Goal: Check status: Check status

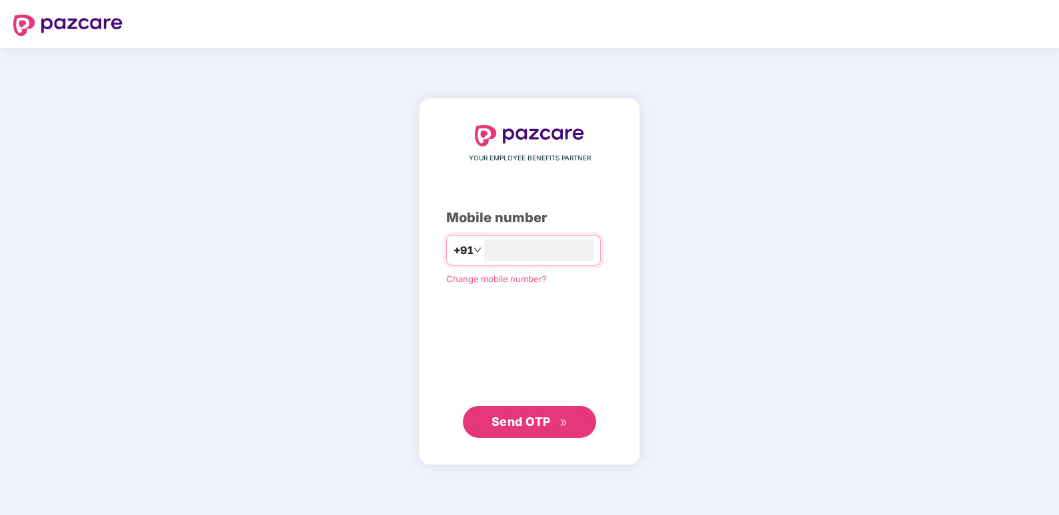
type input "**********"
click at [509, 432] on button "Send OTP" at bounding box center [529, 422] width 133 height 32
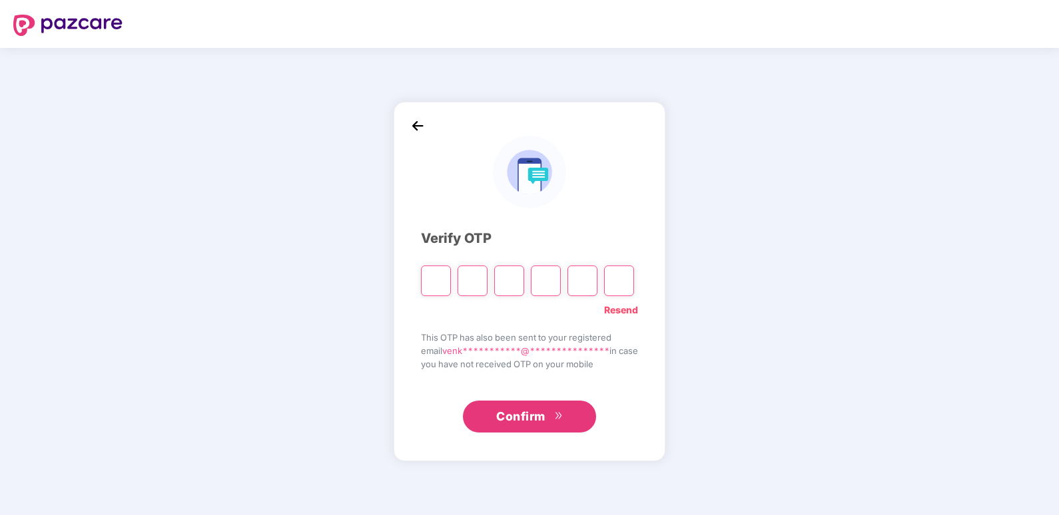
type input "*"
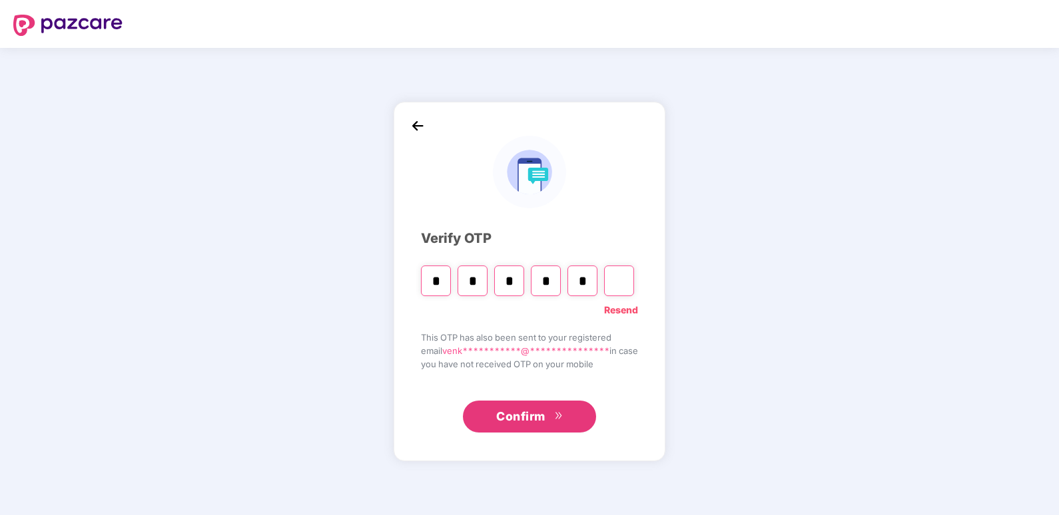
type input "*"
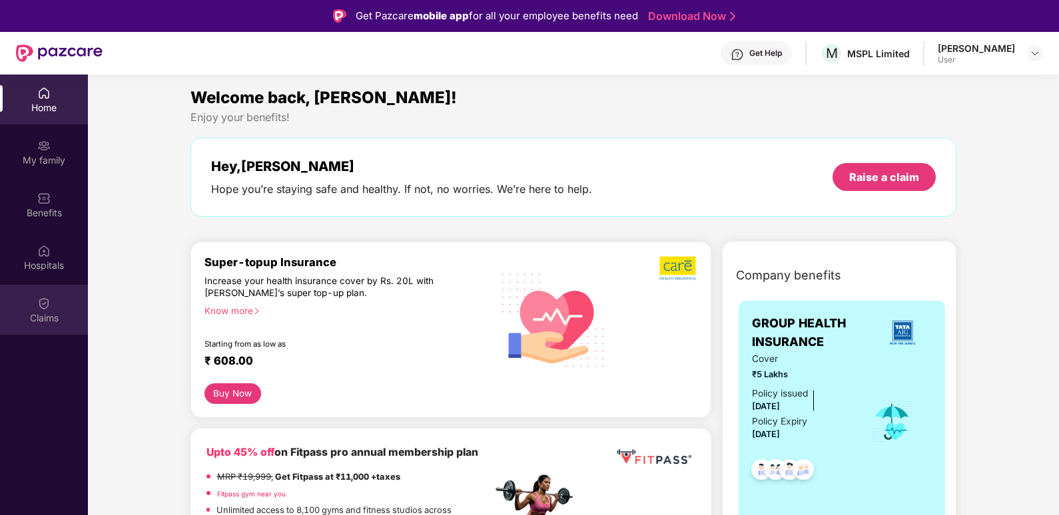
click at [54, 312] on div "Claims" at bounding box center [44, 318] width 88 height 13
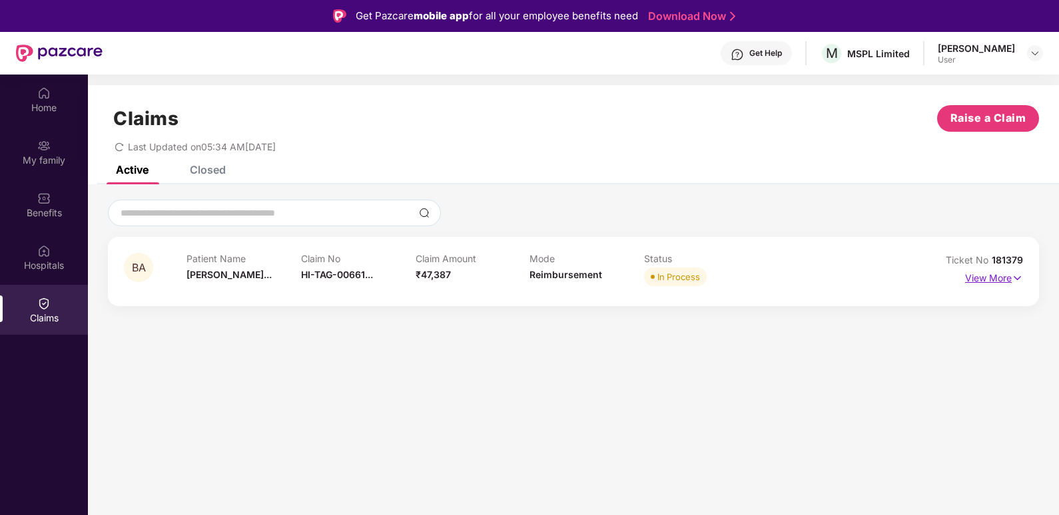
click at [1013, 278] on img at bounding box center [1017, 278] width 11 height 15
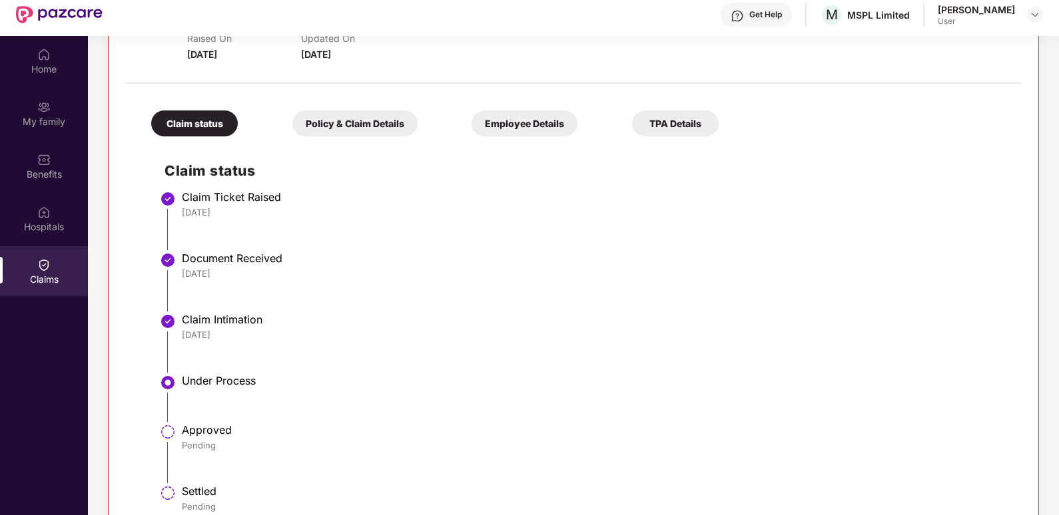
scroll to position [75, 0]
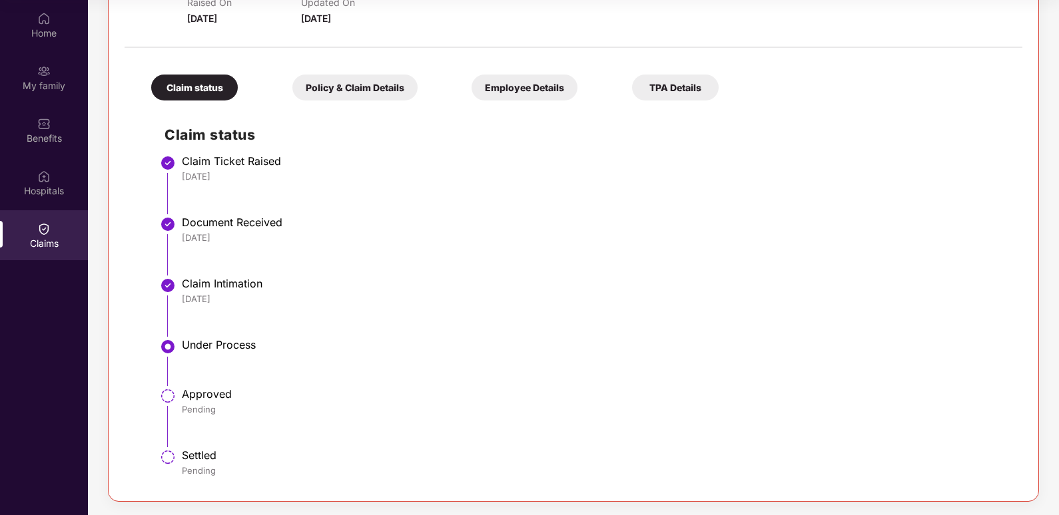
click at [212, 350] on div "Under Process" at bounding box center [595, 344] width 827 height 13
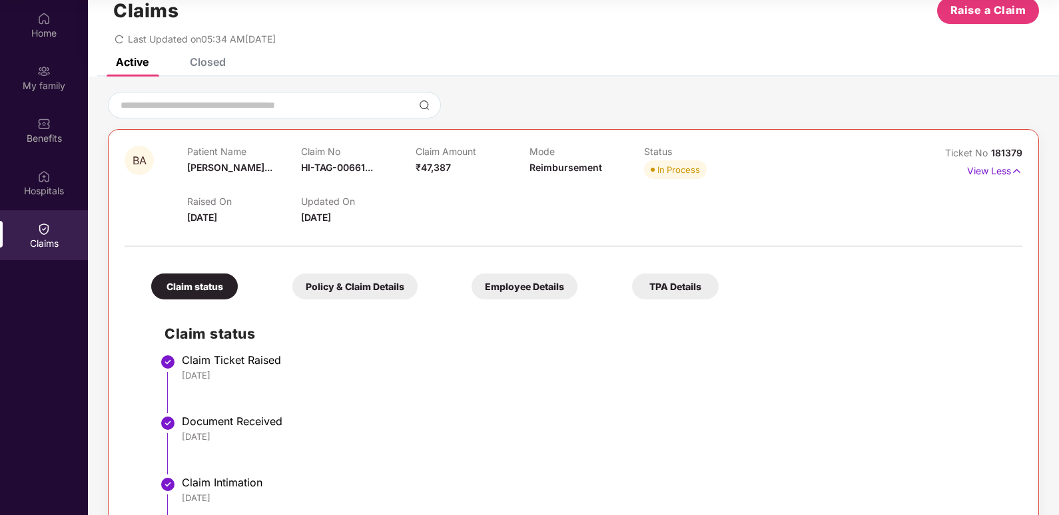
scroll to position [33, 0]
click at [359, 290] on div "Policy & Claim Details" at bounding box center [354, 287] width 125 height 26
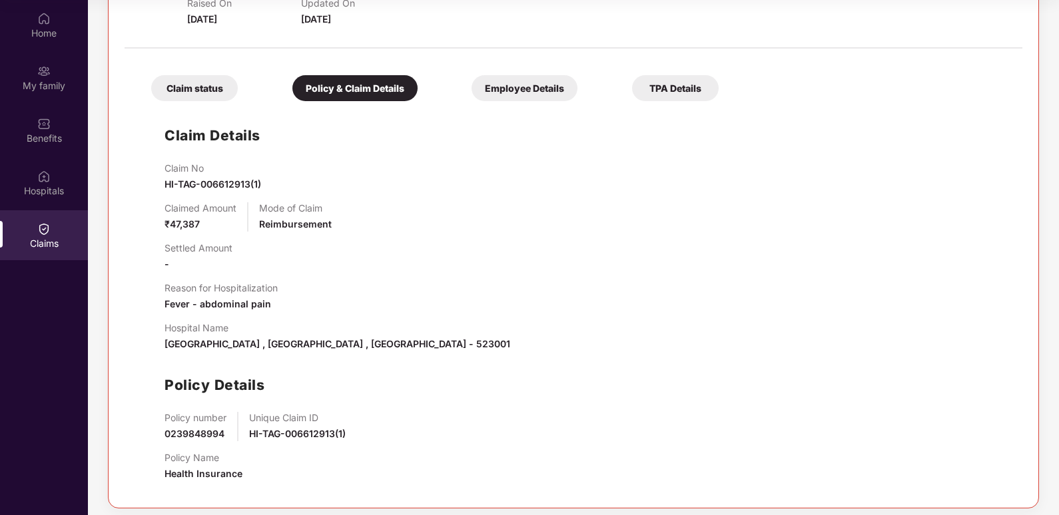
scroll to position [232, 0]
click at [528, 89] on div "Employee Details" at bounding box center [525, 88] width 106 height 26
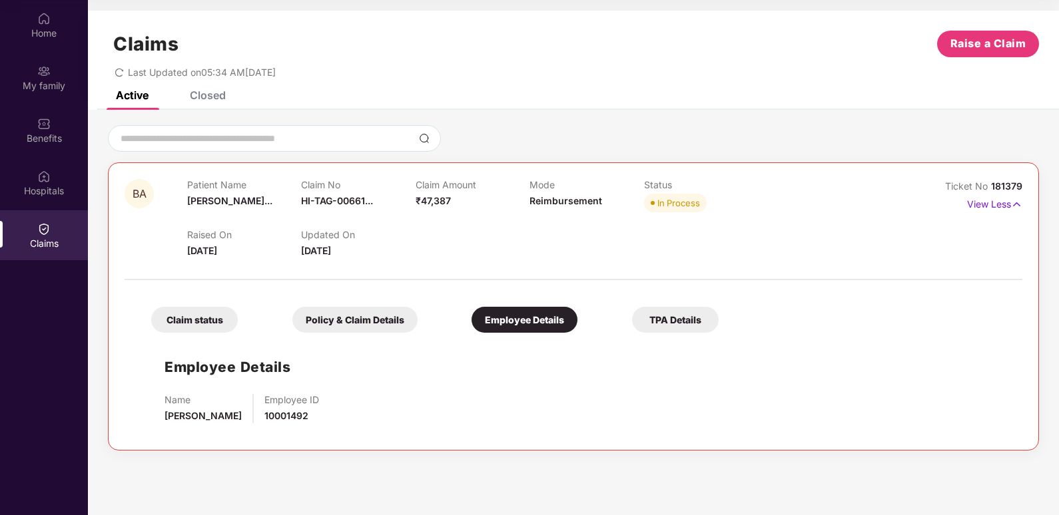
click at [673, 324] on div "TPA Details" at bounding box center [675, 320] width 87 height 26
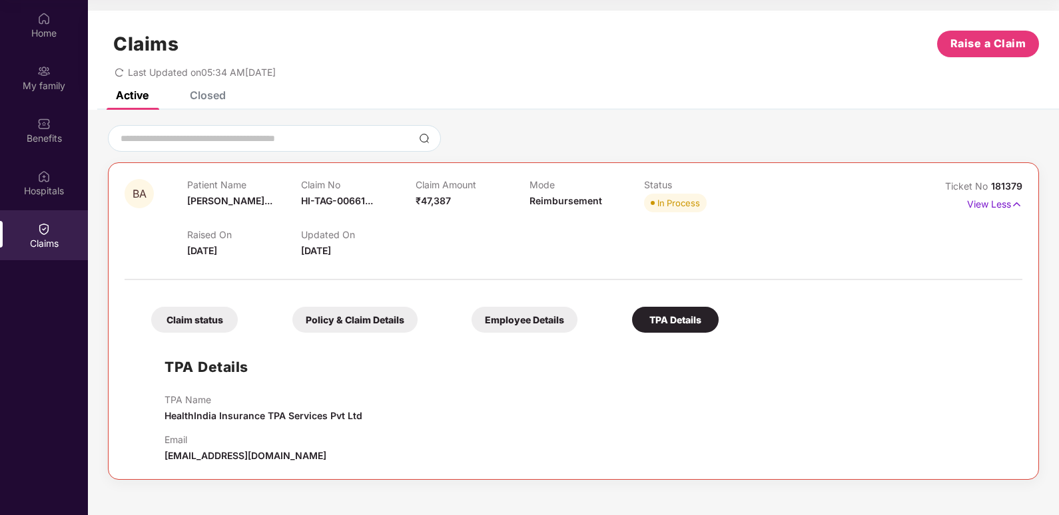
click at [664, 202] on div "In Process" at bounding box center [678, 202] width 43 height 13
click at [984, 206] on p "View Less" at bounding box center [994, 203] width 55 height 18
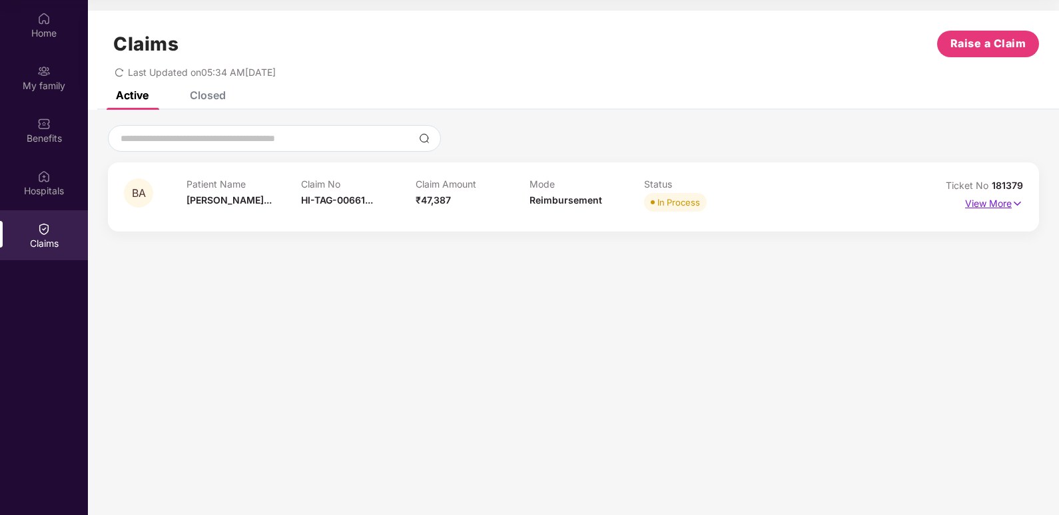
click at [976, 202] on p "View More" at bounding box center [994, 202] width 58 height 18
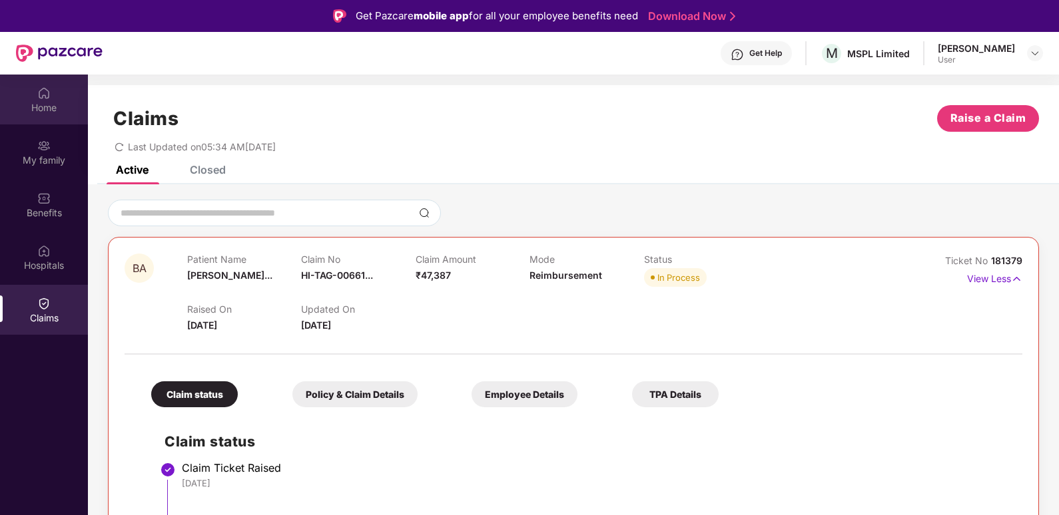
click at [43, 97] on img at bounding box center [43, 93] width 13 height 13
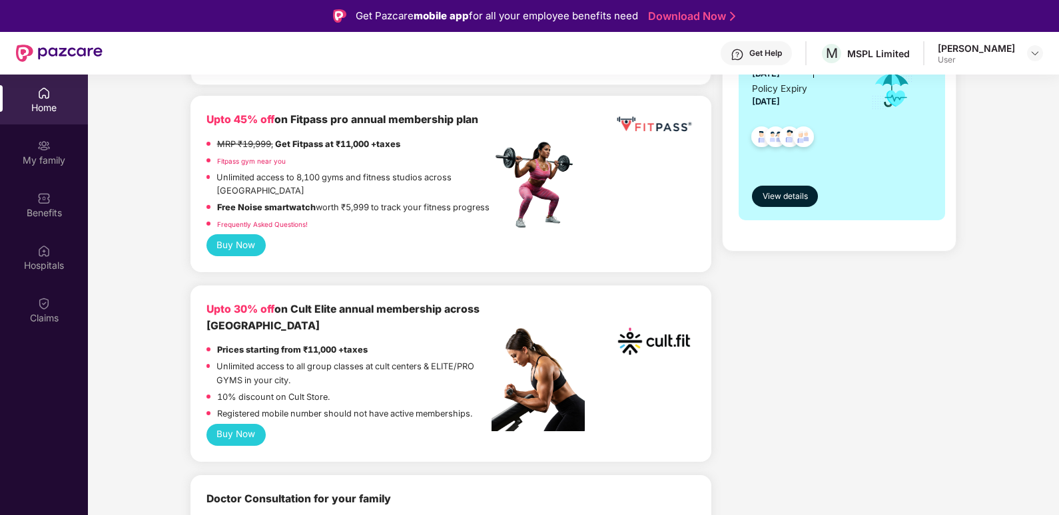
scroll to position [133, 0]
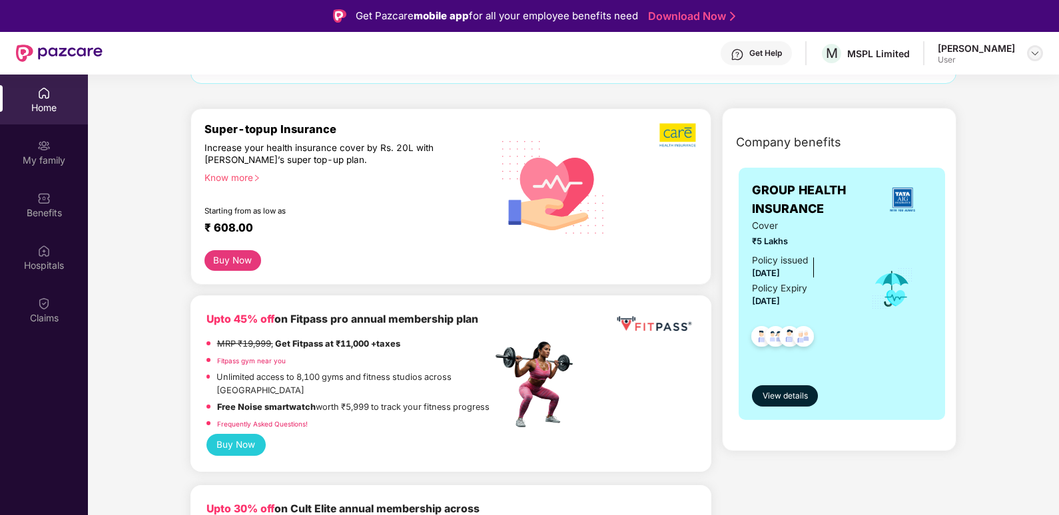
click at [1032, 57] on img at bounding box center [1035, 53] width 11 height 11
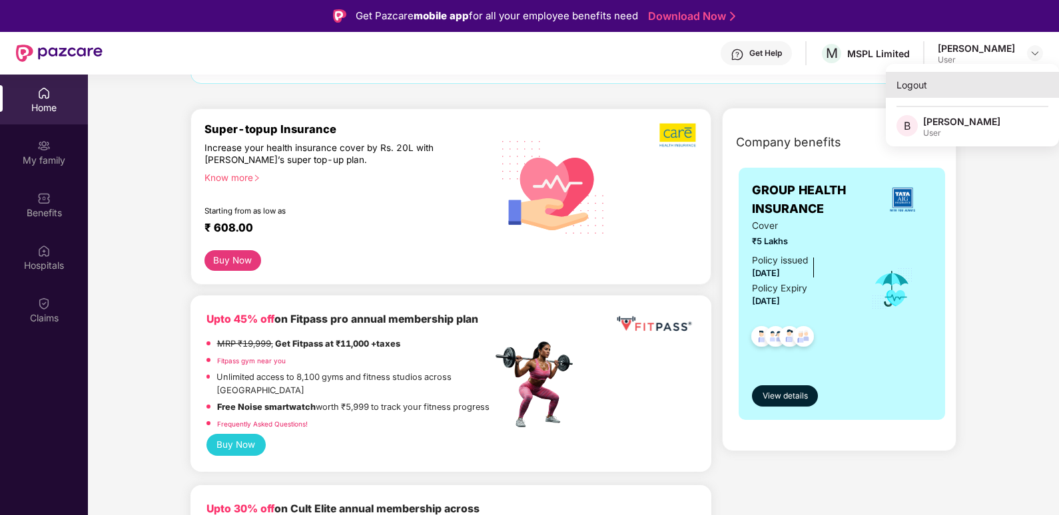
click at [916, 91] on div "Logout" at bounding box center [972, 85] width 173 height 26
